Goal: Feedback & Contribution: Submit feedback/report problem

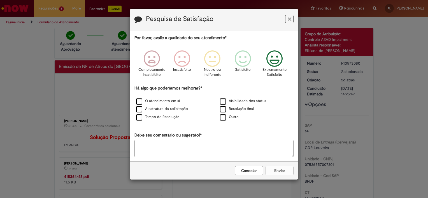
click at [276, 66] on icon "Feedback" at bounding box center [274, 58] width 21 height 17
click at [149, 101] on label "O atendimento em si" at bounding box center [158, 101] width 44 height 5
click at [149, 107] on label "A estrutura da solicitação" at bounding box center [162, 108] width 52 height 5
click at [150, 114] on div "Tempo de Resolução" at bounding box center [172, 117] width 83 height 7
click at [151, 116] on label "Tempo de Resolução" at bounding box center [157, 116] width 43 height 5
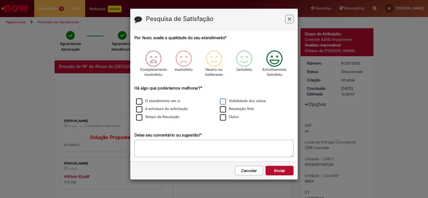
click at [237, 100] on label "Visibilidade dos status" at bounding box center [243, 101] width 46 height 5
click at [232, 111] on div "Resolução final" at bounding box center [255, 109] width 83 height 7
drag, startPoint x: 222, startPoint y: 108, endPoint x: 238, endPoint y: 119, distance: 19.7
click at [222, 108] on label "Resolução final" at bounding box center [237, 108] width 34 height 5
click at [281, 169] on button "Enviar" at bounding box center [279, 171] width 28 height 10
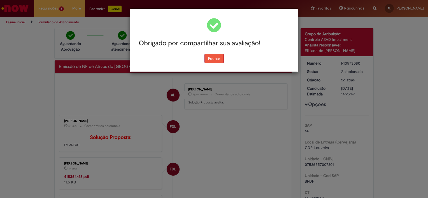
click at [217, 59] on button "Fechar" at bounding box center [213, 59] width 19 height 10
